Goal: Task Accomplishment & Management: Manage account settings

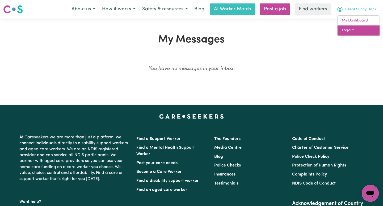
click at [353, 28] on link "Logout" at bounding box center [358, 30] width 42 height 10
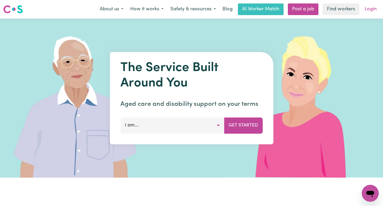
click at [372, 10] on link "Login" at bounding box center [370, 9] width 18 height 12
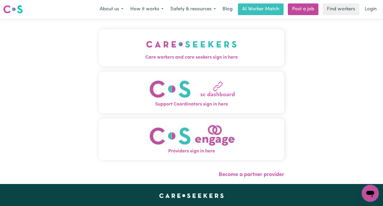
click at [231, 42] on button "Care workers and care seekers sign in here" at bounding box center [191, 47] width 185 height 37
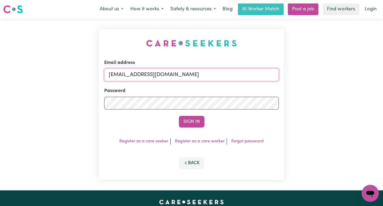
click at [238, 76] on input "[EMAIL_ADDRESS][DOMAIN_NAME]" at bounding box center [191, 74] width 174 height 13
drag, startPoint x: 241, startPoint y: 76, endPoint x: 140, endPoint y: 74, distance: 100.6
click at [140, 74] on input "[EMAIL_ADDRESS][DOMAIN_NAME]" at bounding box center [191, 74] width 174 height 13
click at [156, 76] on input "[EMAIL_ADDRESS][DOMAIN_NAME]" at bounding box center [191, 74] width 174 height 13
click at [233, 74] on input "[EMAIL_ADDRESS][DOMAIN_NAME]" at bounding box center [191, 74] width 174 height 13
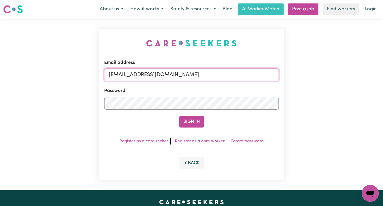
drag, startPoint x: 234, startPoint y: 76, endPoint x: 134, endPoint y: 74, distance: 99.6
click at [134, 74] on input "[EMAIL_ADDRESS][DOMAIN_NAME]" at bounding box center [191, 74] width 174 height 13
drag, startPoint x: 259, startPoint y: 78, endPoint x: 137, endPoint y: 76, distance: 122.4
click at [137, 76] on input "[EMAIL_ADDRESS][DOMAIN_NAME]" at bounding box center [191, 74] width 174 height 13
drag, startPoint x: 155, startPoint y: 75, endPoint x: 136, endPoint y: 75, distance: 19.4
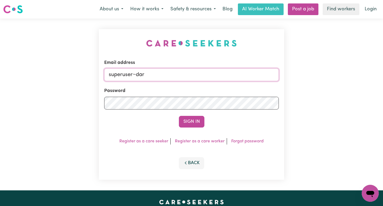
click at [136, 75] on input "superuser~dar" at bounding box center [191, 74] width 174 height 13
paste input "[EMAIL_ADDRESS][DOMAIN_NAME]"
type input "[EMAIL_ADDRESS][DOMAIN_NAME]"
click at [179, 116] on button "Sign In" at bounding box center [191, 122] width 25 height 12
